Goal: Task Accomplishment & Management: Manage account settings

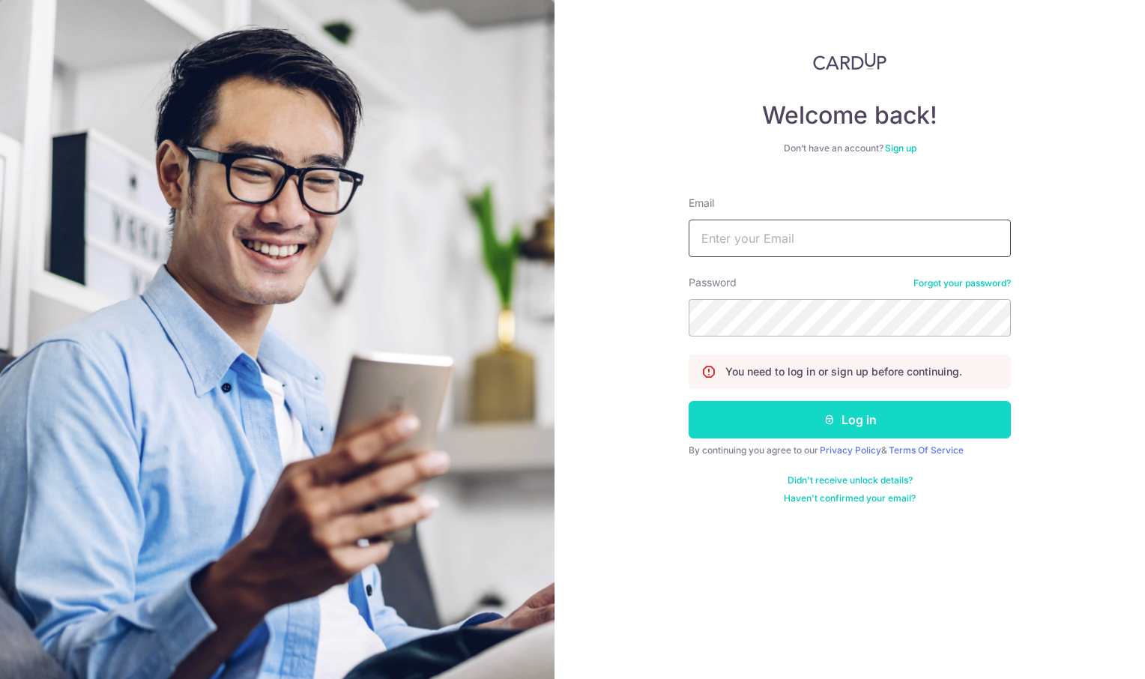
type input "meirongchen+orec@orientalremediesgroup.com"
click at [863, 421] on button "Log in" at bounding box center [850, 419] width 322 height 37
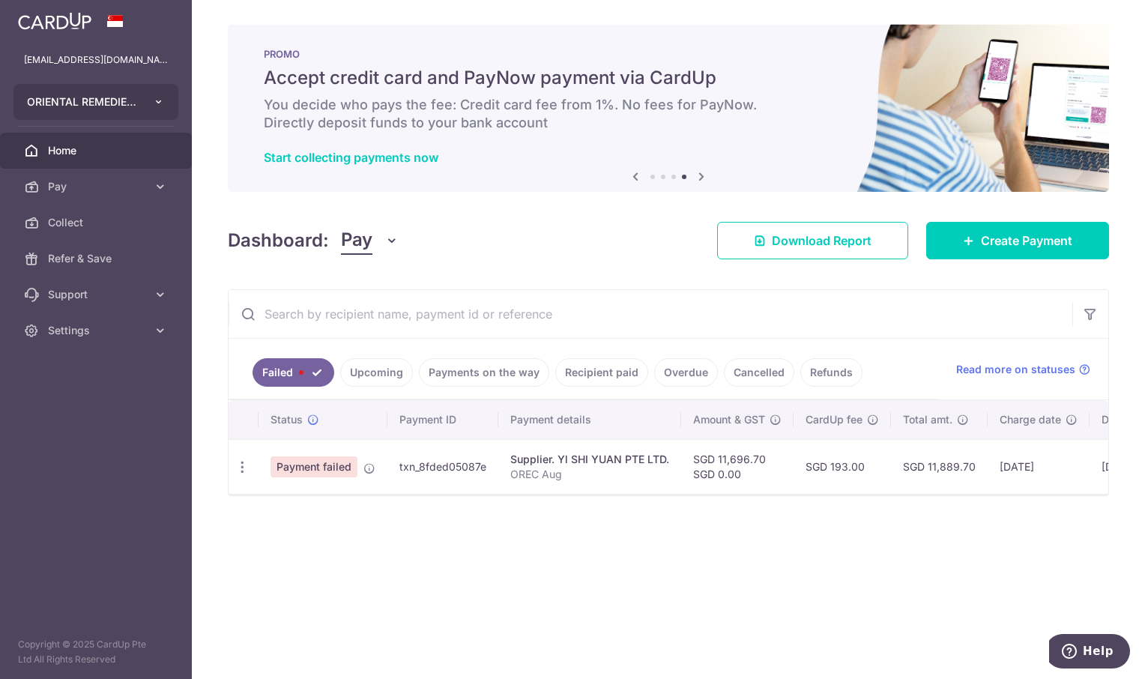
click at [159, 102] on icon "button" at bounding box center [159, 102] width 12 height 12
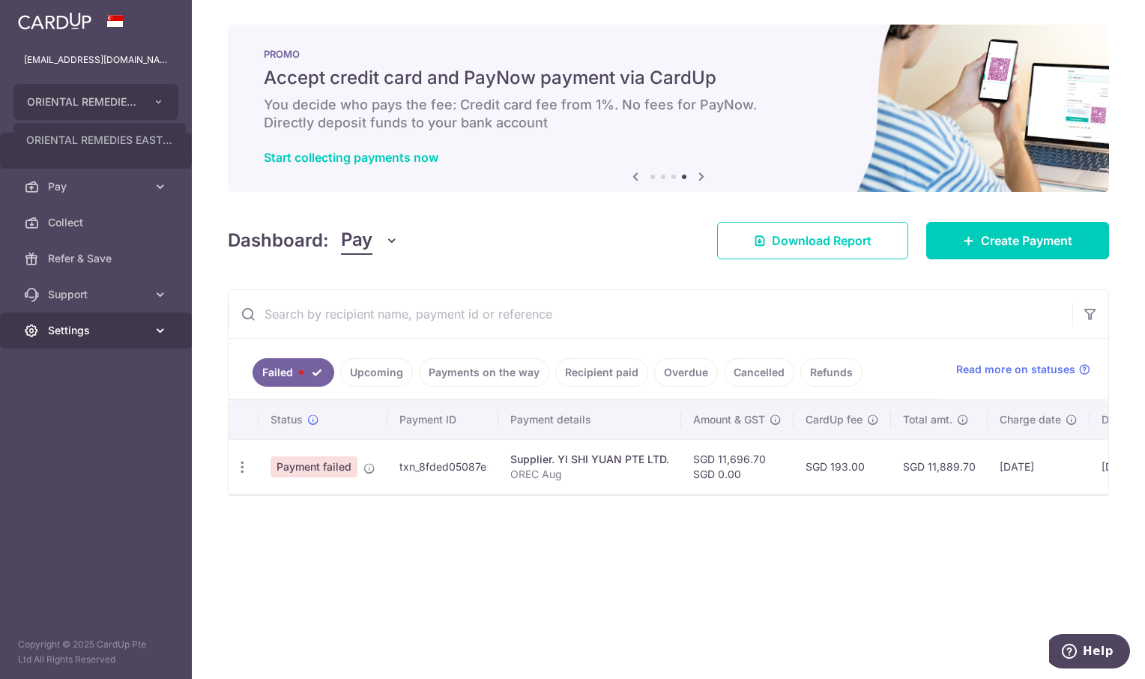
click at [62, 330] on span "Settings" at bounding box center [97, 330] width 99 height 15
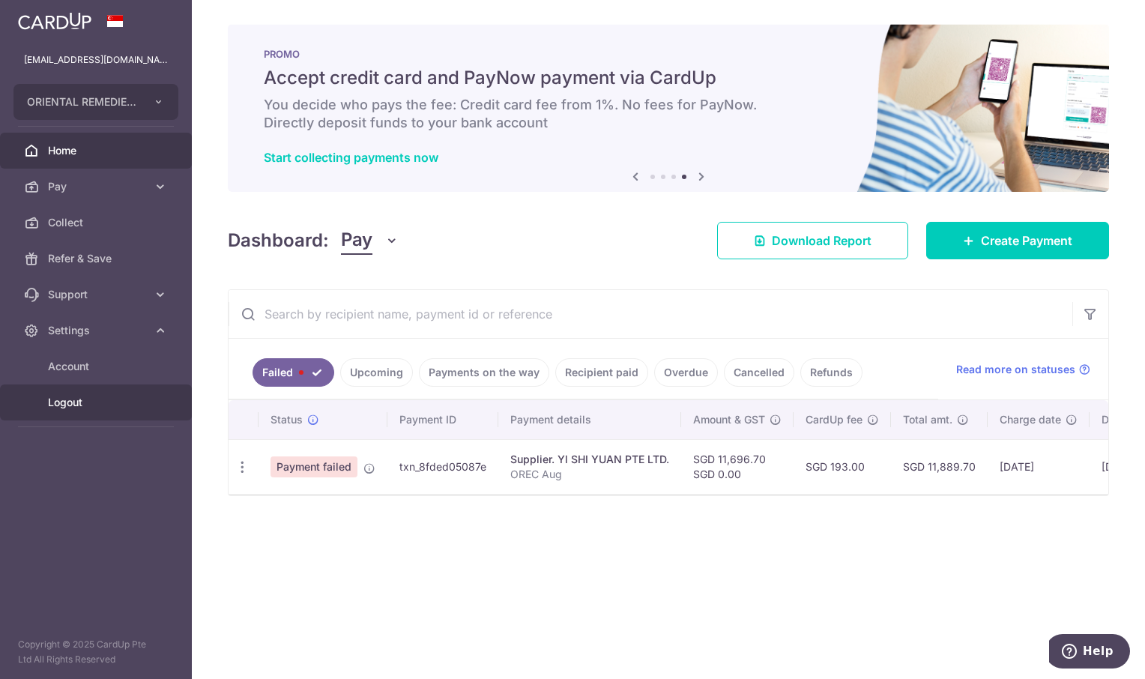
click at [72, 399] on span "Logout" at bounding box center [97, 402] width 99 height 15
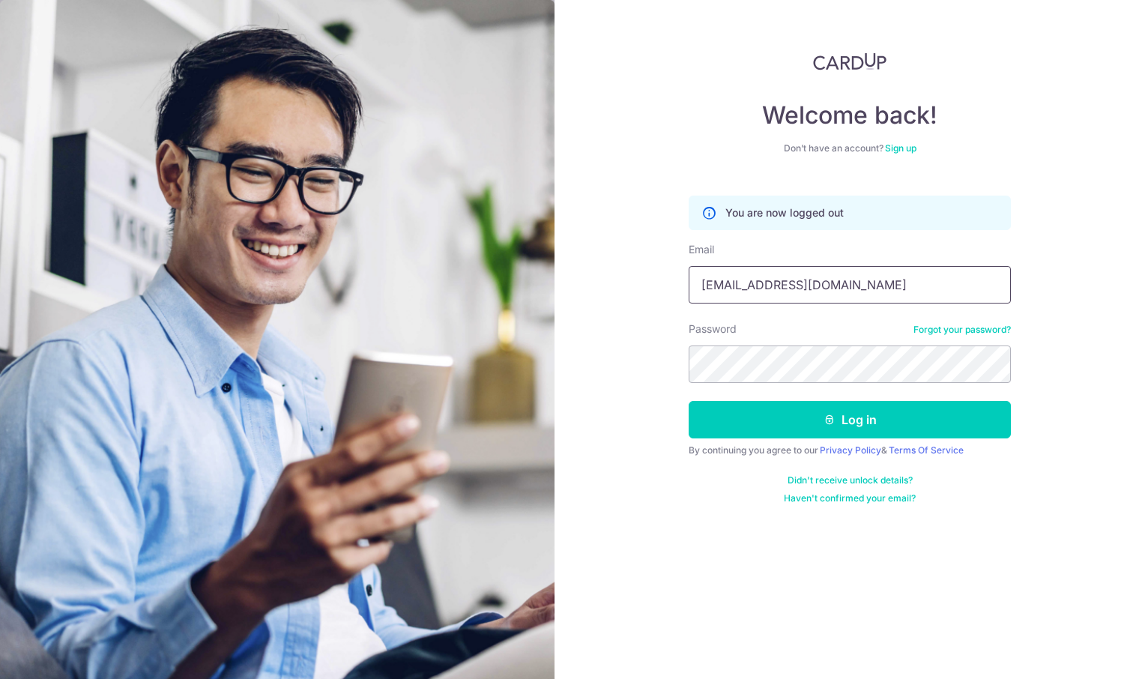
click at [914, 274] on input "meirongchen+orec@orientalremediesgroup.com" at bounding box center [850, 284] width 322 height 37
type input "[EMAIL_ADDRESS][DOMAIN_NAME]"
click at [806, 428] on button "Log in" at bounding box center [850, 419] width 322 height 37
